Goal: Task Accomplishment & Management: Use online tool/utility

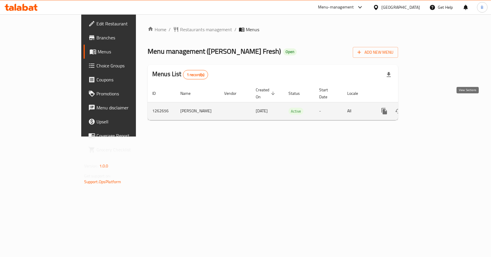
click at [433, 105] on link "enhanced table" at bounding box center [426, 111] width 14 height 14
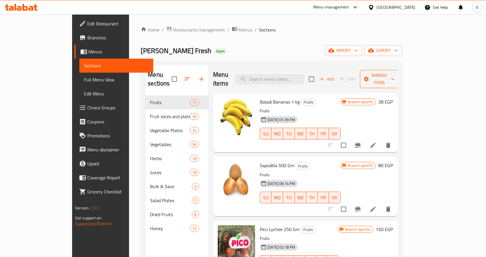
click at [395, 72] on span "Manage items" at bounding box center [380, 79] width 30 height 15
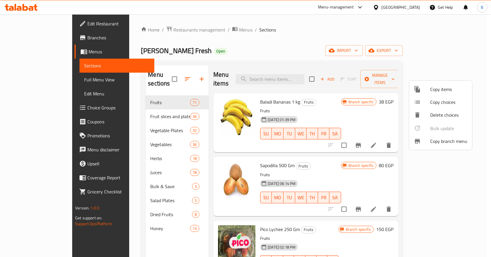
click at [452, 54] on div at bounding box center [245, 128] width 491 height 257
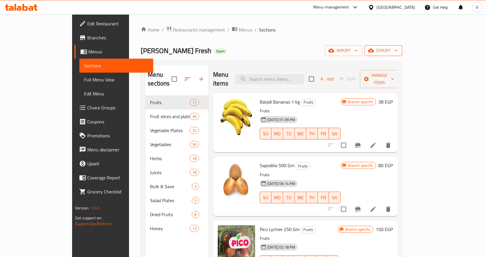
click at [398, 52] on span "export" at bounding box center [384, 50] width 28 height 7
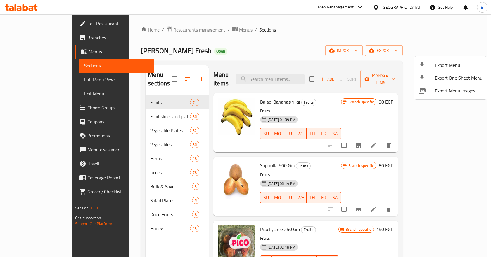
click at [426, 51] on div at bounding box center [245, 128] width 491 height 257
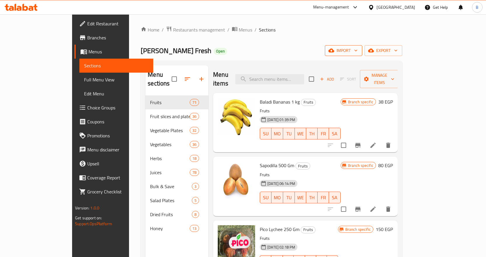
click at [358, 51] on span "import" at bounding box center [344, 50] width 28 height 7
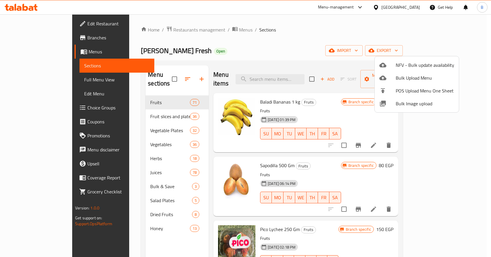
click at [349, 40] on div at bounding box center [245, 128] width 491 height 257
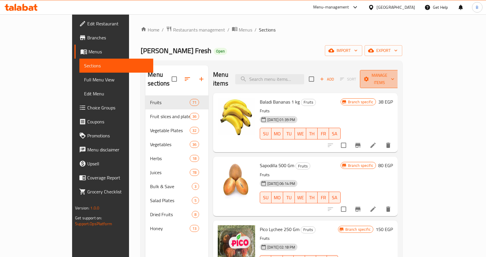
click at [395, 78] on span "Manage items" at bounding box center [380, 79] width 30 height 15
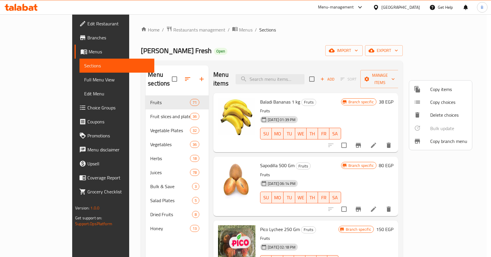
click at [442, 143] on span "Copy branch menu" at bounding box center [448, 141] width 37 height 7
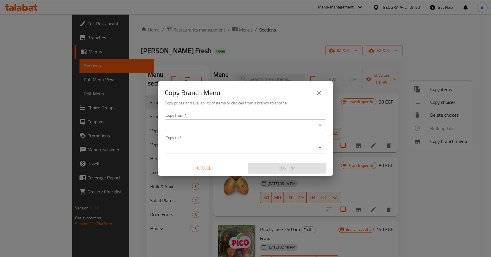
click at [247, 127] on input "Copy from   *" at bounding box center [241, 125] width 148 height 8
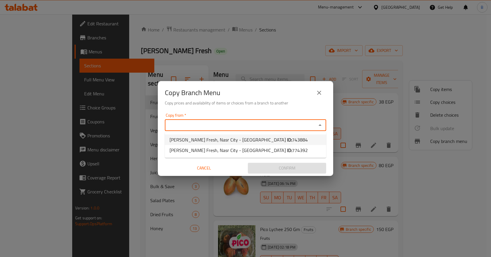
click at [175, 47] on div "Copy Branch Menu Copy prices and availability of items or choices from a branch…" at bounding box center [245, 128] width 491 height 257
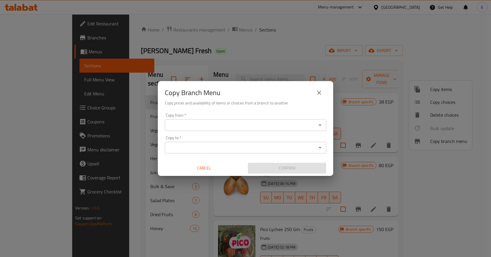
click at [316, 92] on icon "close" at bounding box center [319, 92] width 7 height 7
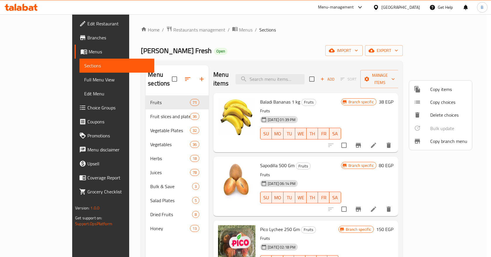
click at [28, 40] on div at bounding box center [245, 128] width 491 height 257
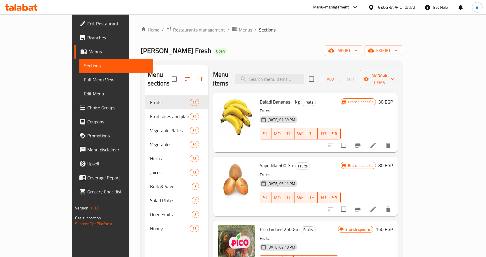
click at [87, 38] on span "Branches" at bounding box center [117, 37] width 61 height 7
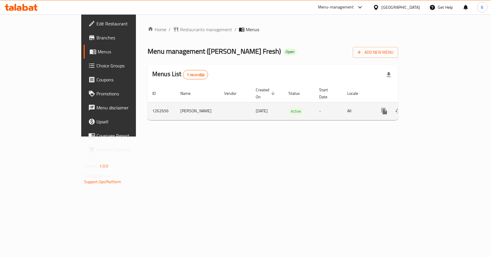
click at [429, 109] on icon "enhanced table" at bounding box center [426, 111] width 5 height 5
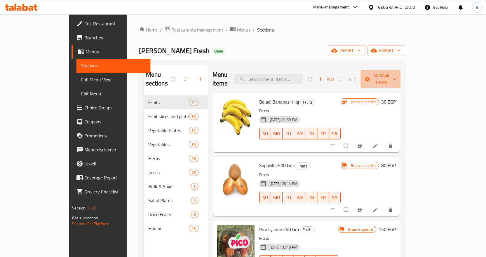
click at [398, 75] on span "Manage items" at bounding box center [382, 79] width 32 height 15
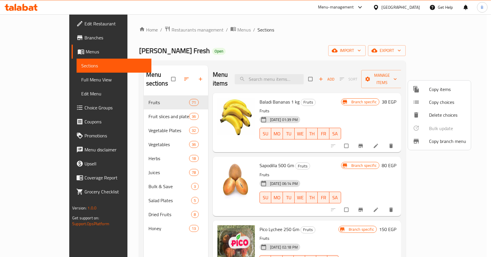
click at [409, 60] on div at bounding box center [245, 128] width 491 height 257
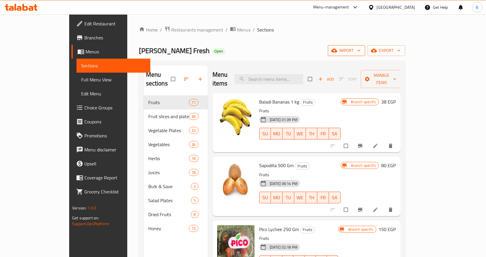
click at [361, 51] on span "import" at bounding box center [347, 50] width 28 height 7
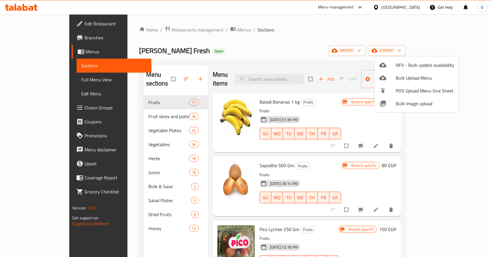
click at [465, 73] on div at bounding box center [245, 128] width 491 height 257
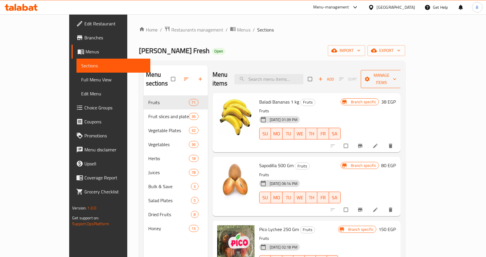
click at [398, 76] on icon "button" at bounding box center [395, 79] width 6 height 6
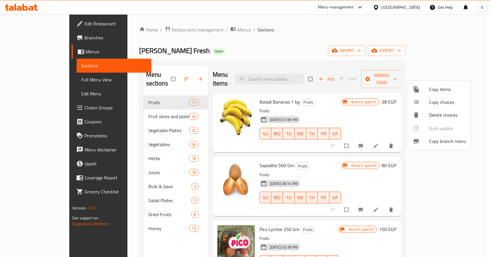
click at [446, 141] on span "Copy branch menu" at bounding box center [447, 141] width 37 height 7
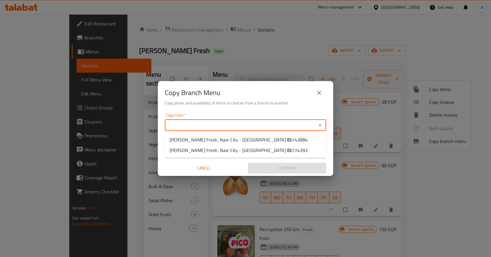
click at [270, 128] on input "Copy from   *" at bounding box center [241, 125] width 148 height 8
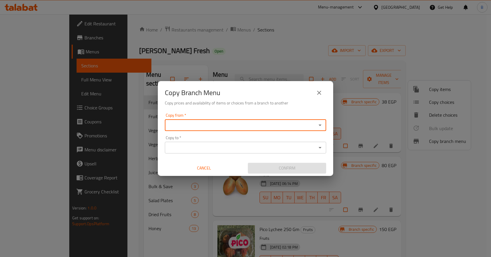
click at [247, 127] on input "Copy from   *" at bounding box center [241, 125] width 148 height 8
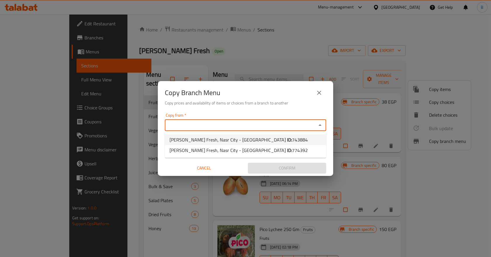
click at [292, 140] on span "743884" at bounding box center [300, 140] width 16 height 9
type input "Holli Fresh, Nasr City - El Serag Mall"
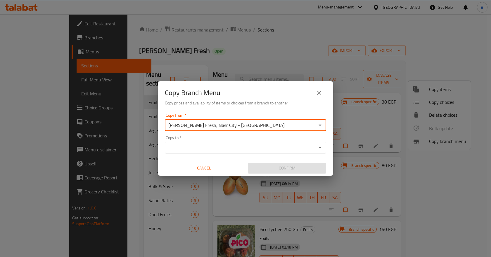
click at [247, 144] on input "Copy to   *" at bounding box center [241, 148] width 148 height 8
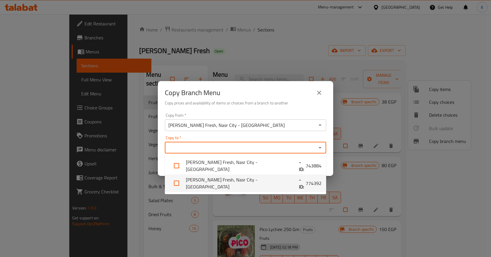
click at [252, 188] on li "Holli Fresh, Nasr City - El Serag Mall - ID: 774392" at bounding box center [245, 184] width 161 height 18
checkbox input "true"
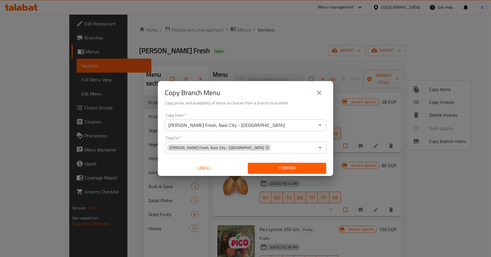
click at [260, 102] on h6 "Copy prices and availability of items or choices from a branch to another" at bounding box center [245, 103] width 161 height 6
click at [271, 168] on span "Confirm" at bounding box center [286, 168] width 69 height 7
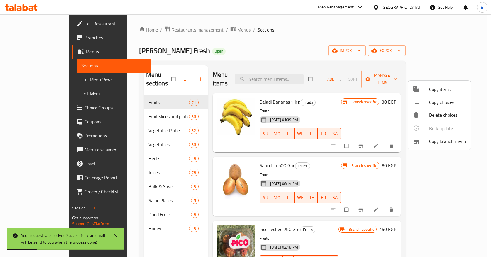
scroll to position [82, 0]
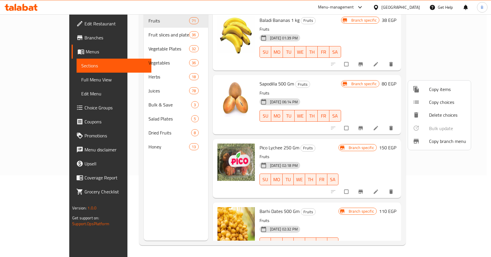
click at [27, 39] on div at bounding box center [245, 128] width 491 height 257
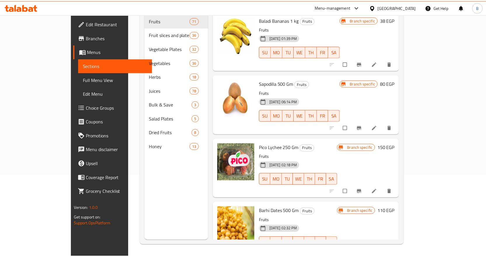
scroll to position [0, 0]
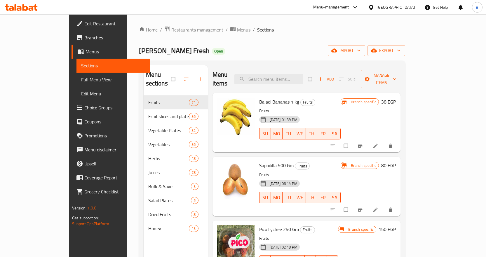
click at [84, 38] on span "Branches" at bounding box center [114, 37] width 61 height 7
